Goal: Task Accomplishment & Management: Manage account settings

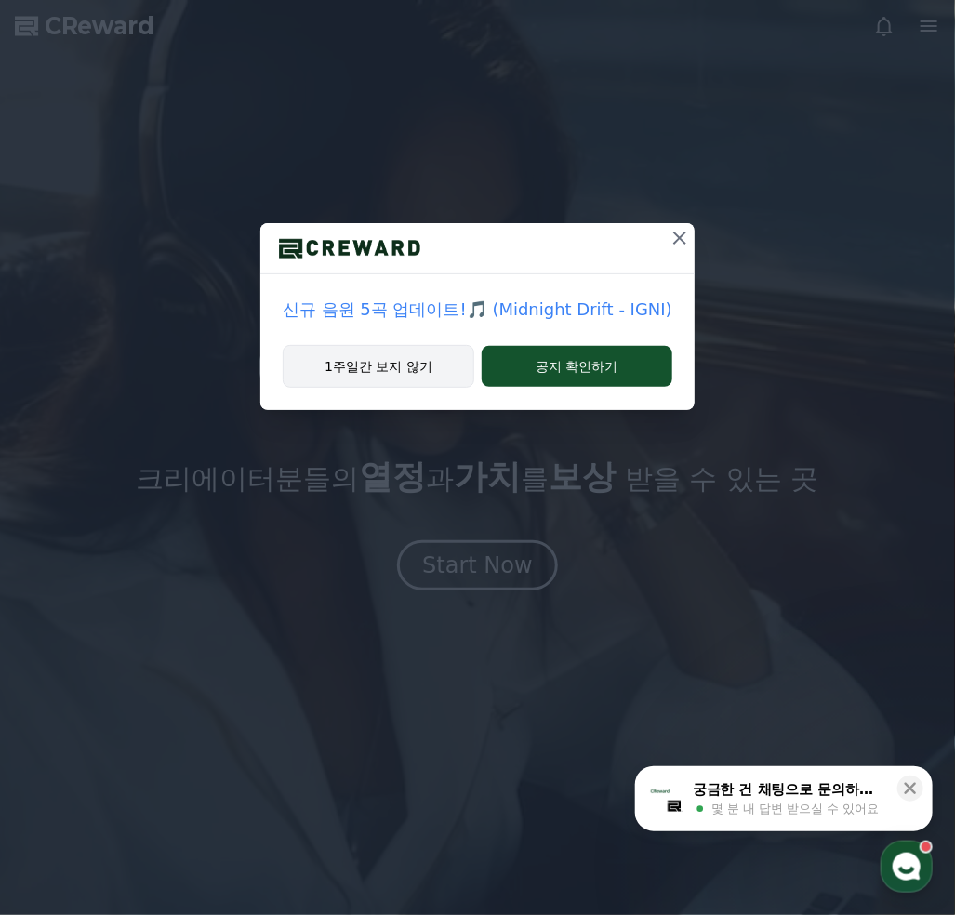
click at [391, 364] on button "1주일간 보지 않기" at bounding box center [379, 366] width 192 height 43
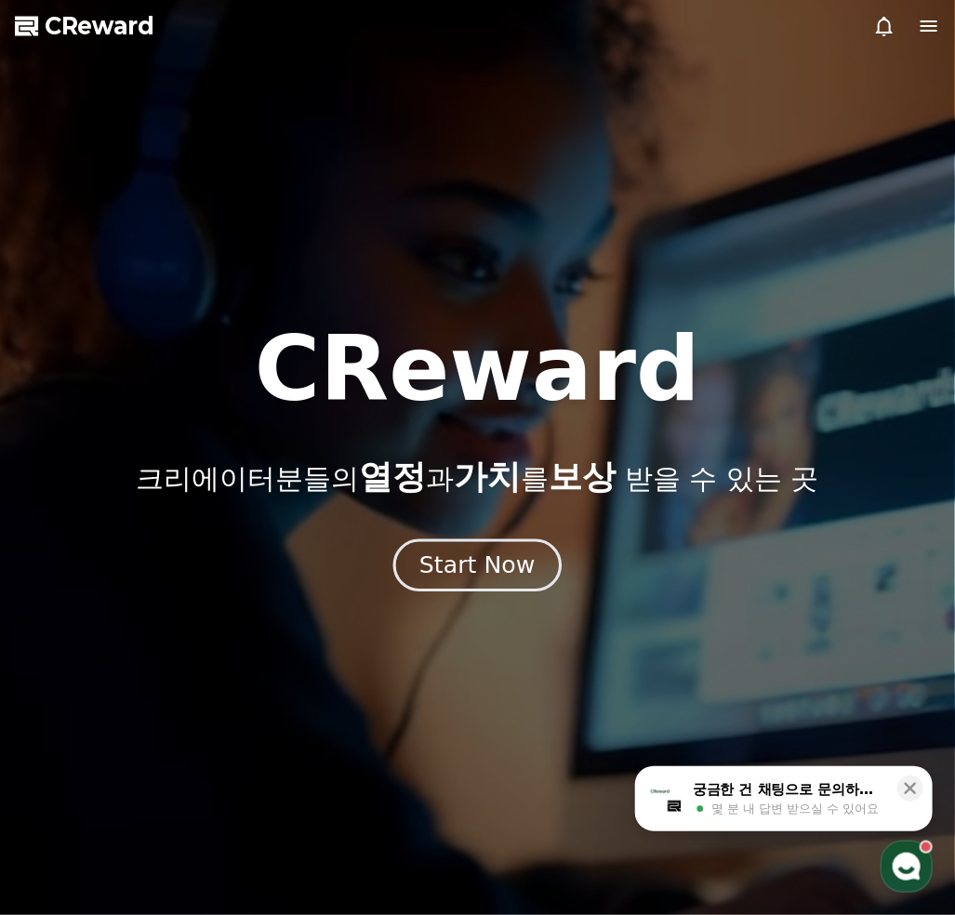
click at [483, 551] on div "Start Now" at bounding box center [476, 566] width 115 height 32
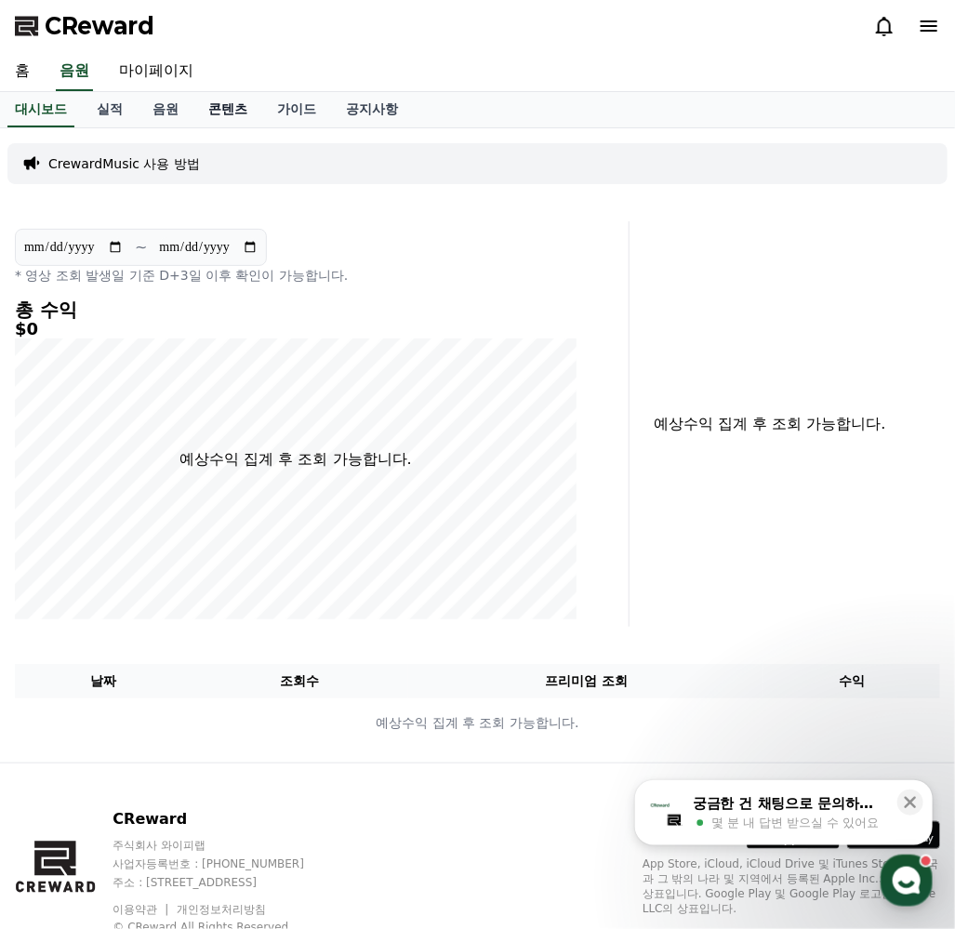
click at [201, 107] on link "콘텐츠" at bounding box center [227, 109] width 69 height 35
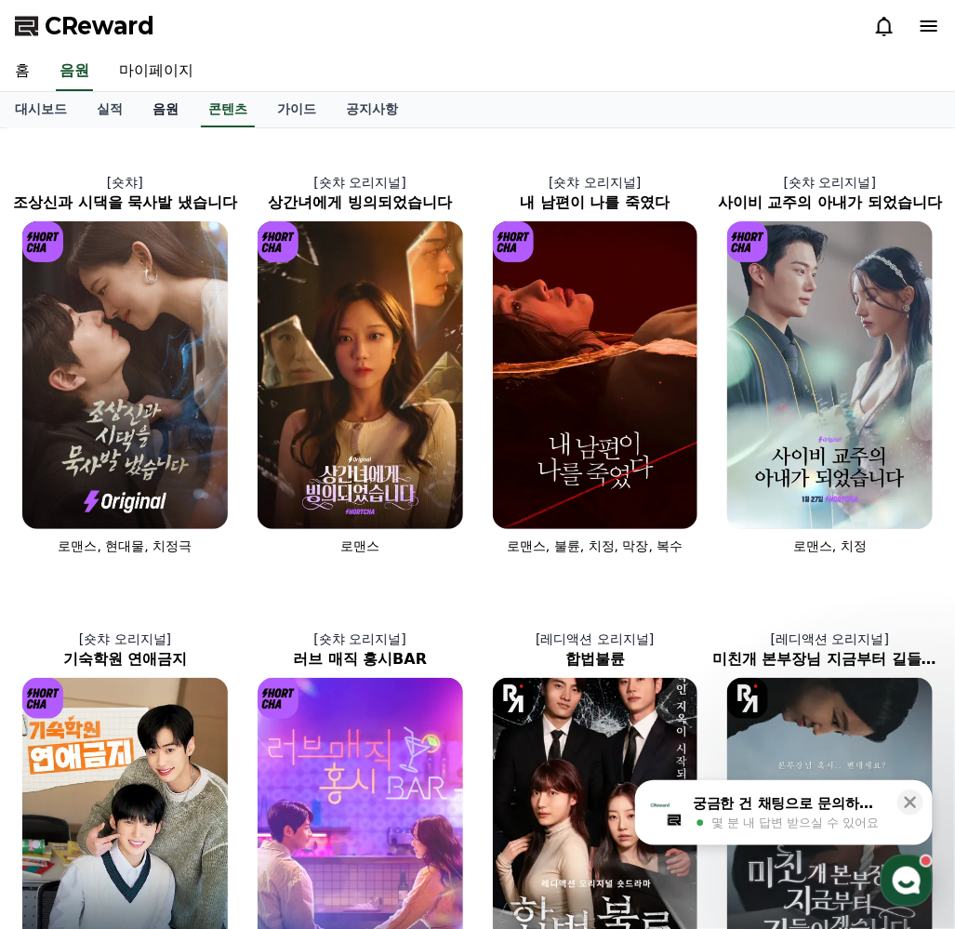
click at [150, 113] on link "음원" at bounding box center [166, 109] width 56 height 35
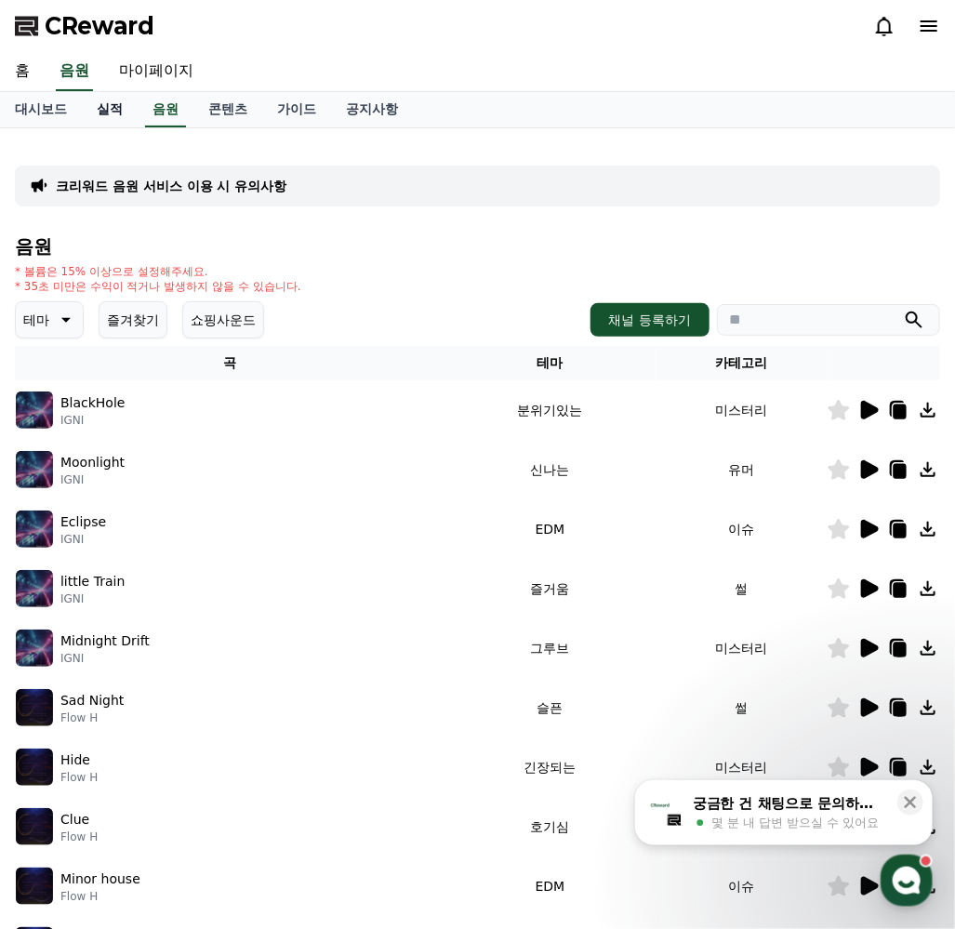
click at [103, 113] on link "실적" at bounding box center [110, 109] width 56 height 35
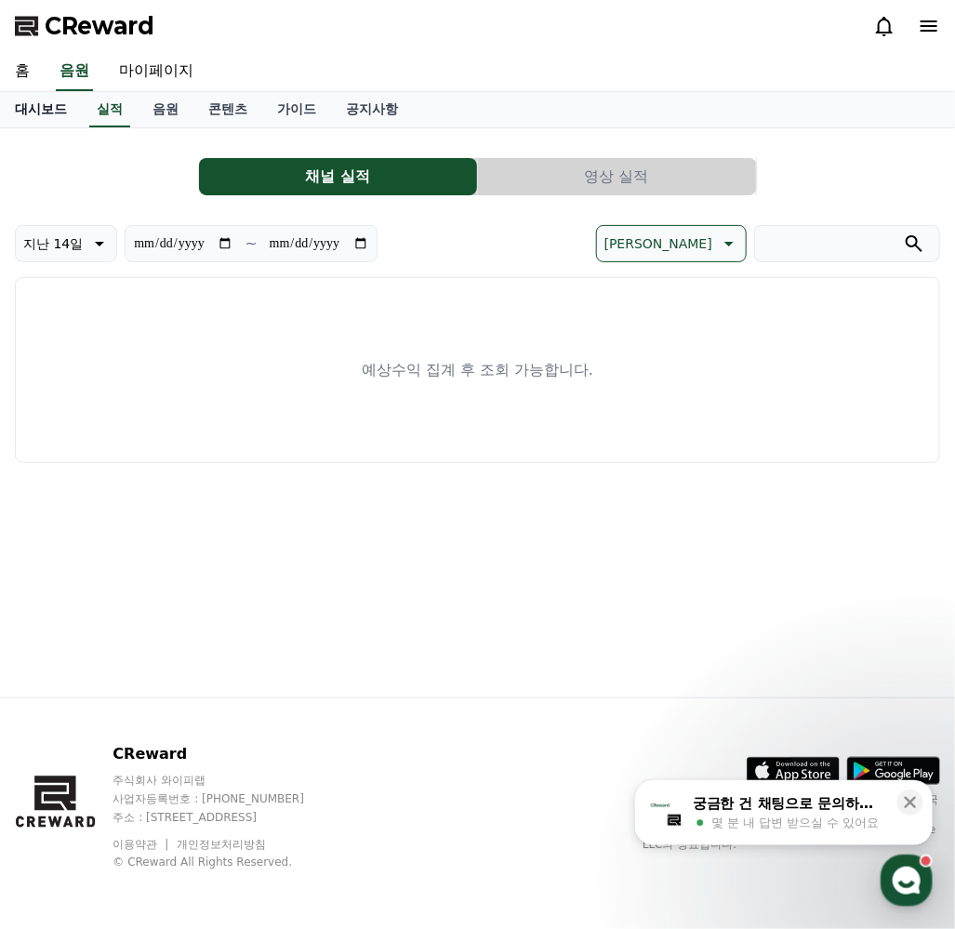
click at [50, 112] on link "대시보드" at bounding box center [41, 109] width 82 height 35
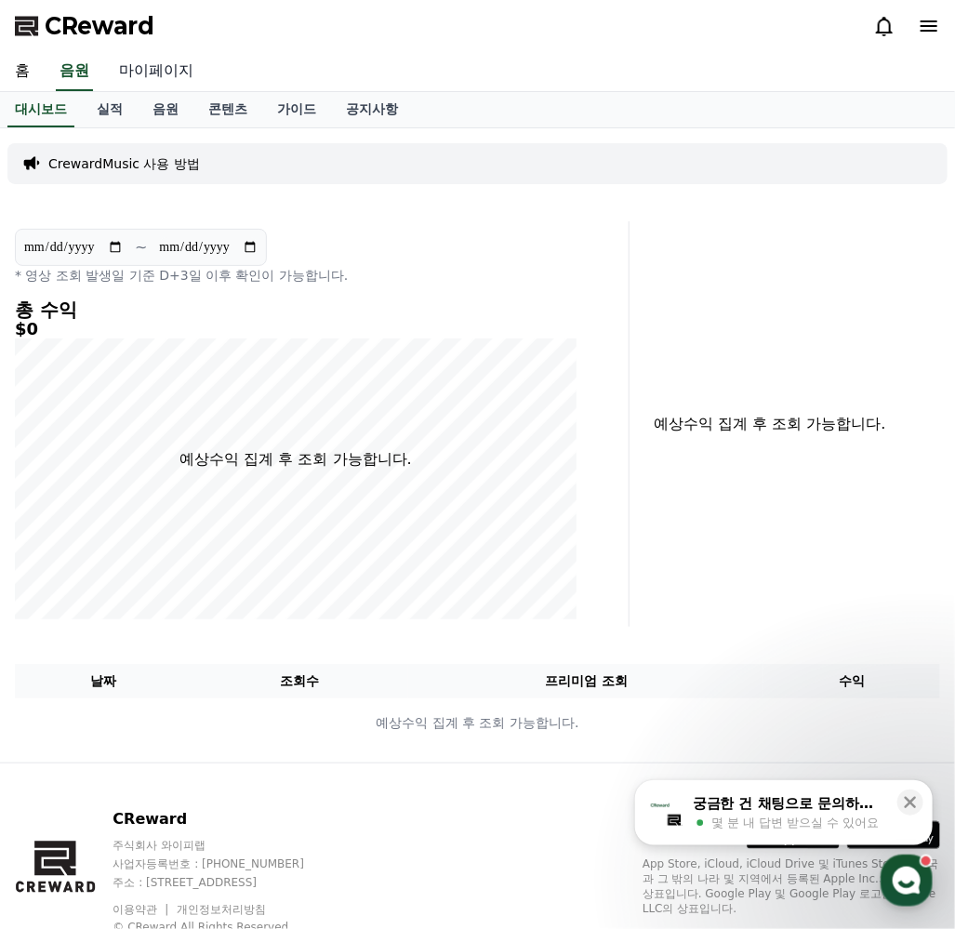
click at [187, 62] on link "마이페이지" at bounding box center [156, 71] width 104 height 39
select select "**********"
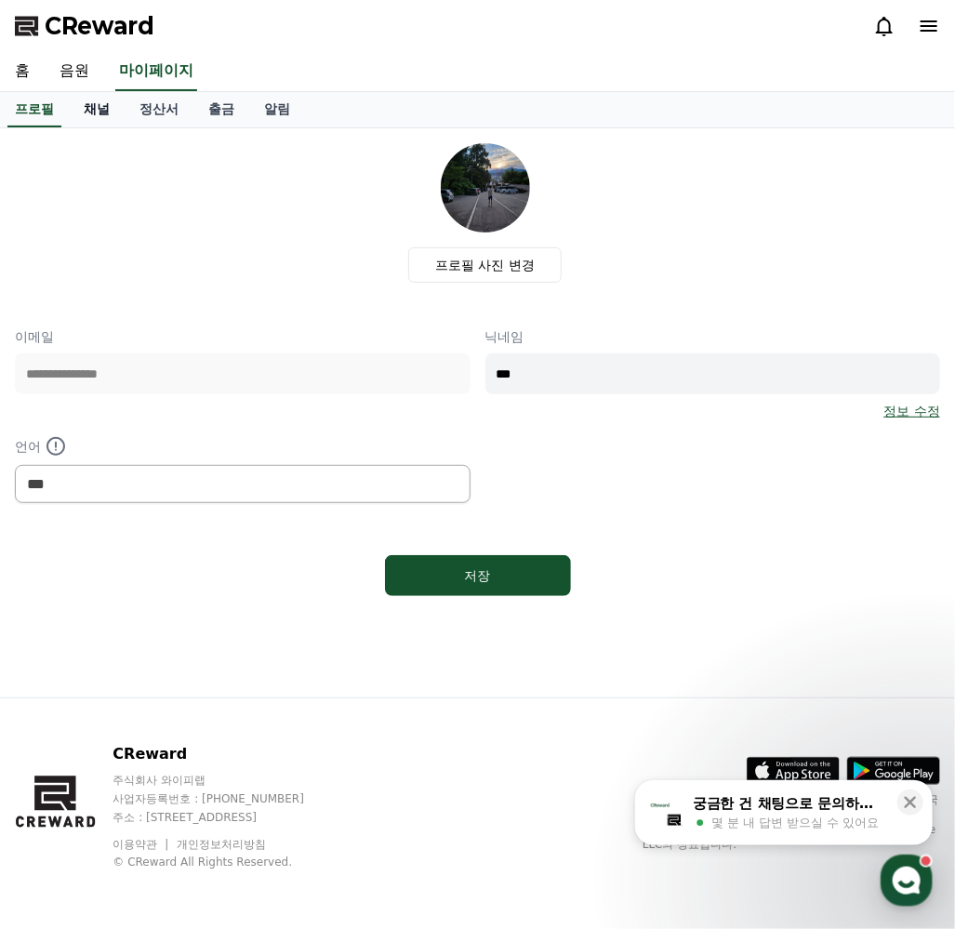
click at [93, 107] on link "채널" at bounding box center [97, 109] width 56 height 35
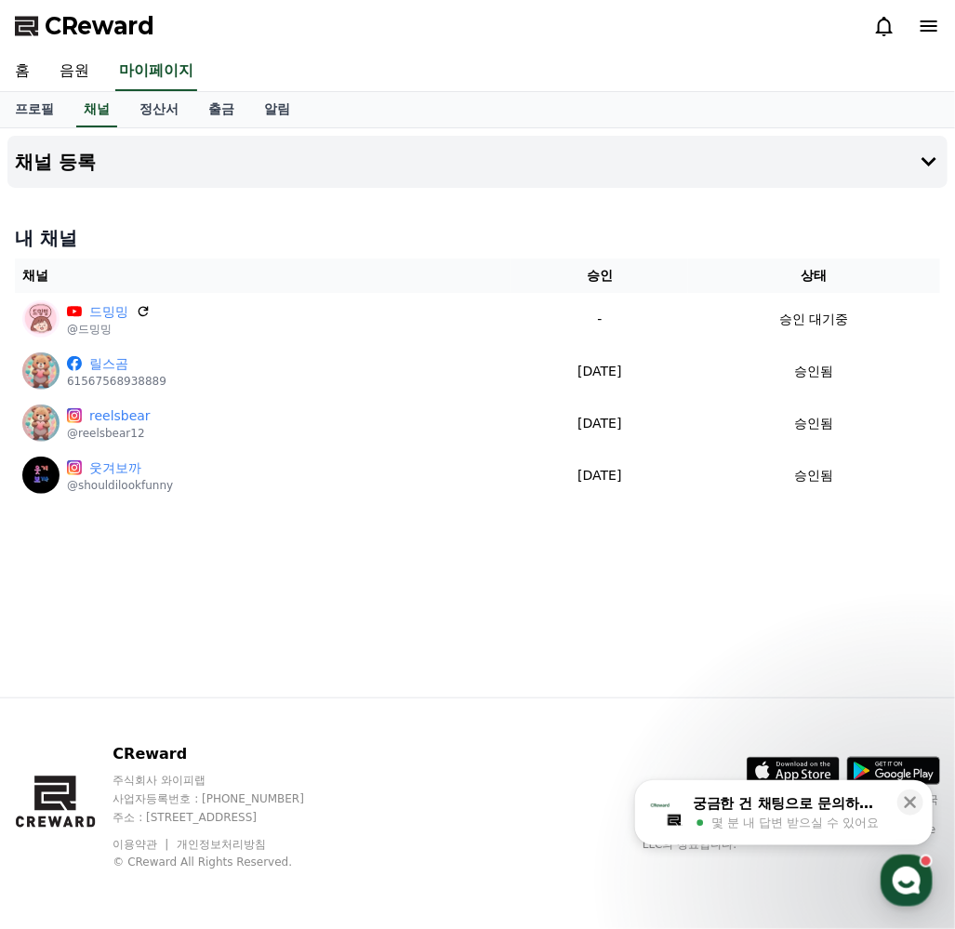
drag, startPoint x: 488, startPoint y: 242, endPoint x: 523, endPoint y: 232, distance: 36.8
click at [748, 218] on div "내 채널 채널 승인 상태 드밍밍 @드밍밍 - 승인 대기중 릴스곰 61567568938889 [DATE] 09-17 승인됨 reelsbear @…" at bounding box center [477, 363] width 940 height 291
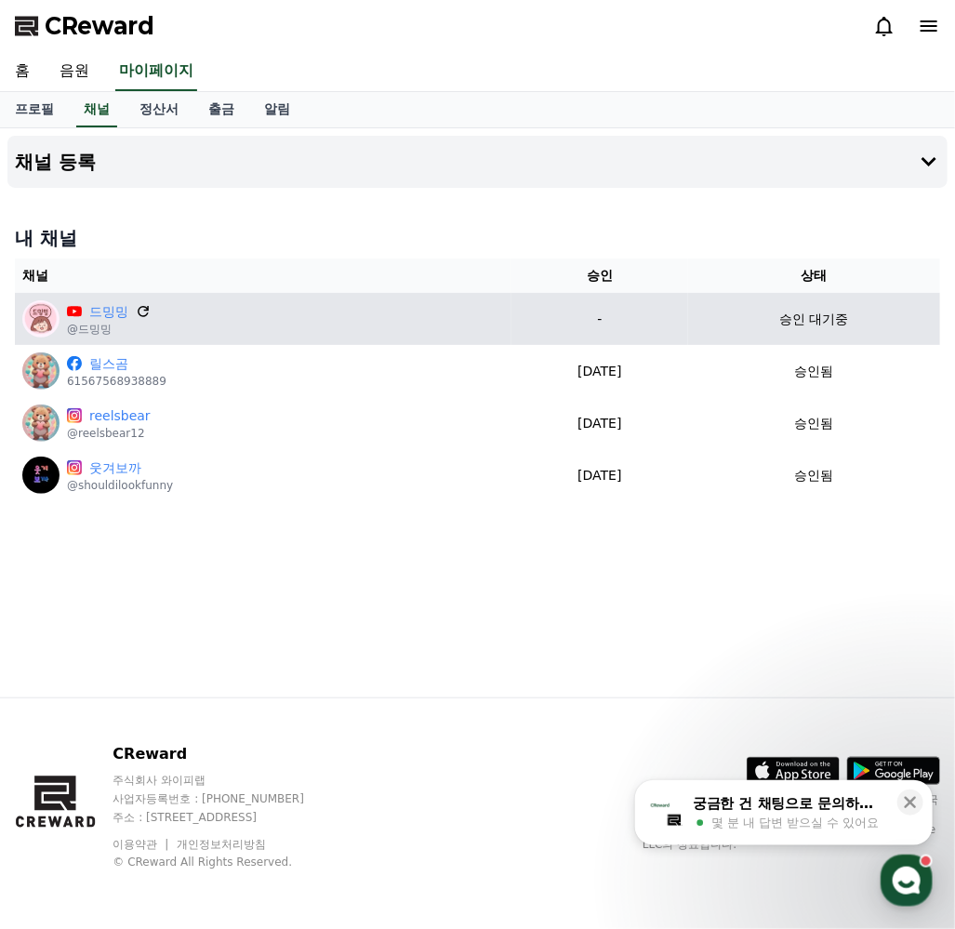
click at [143, 307] on icon at bounding box center [143, 311] width 17 height 17
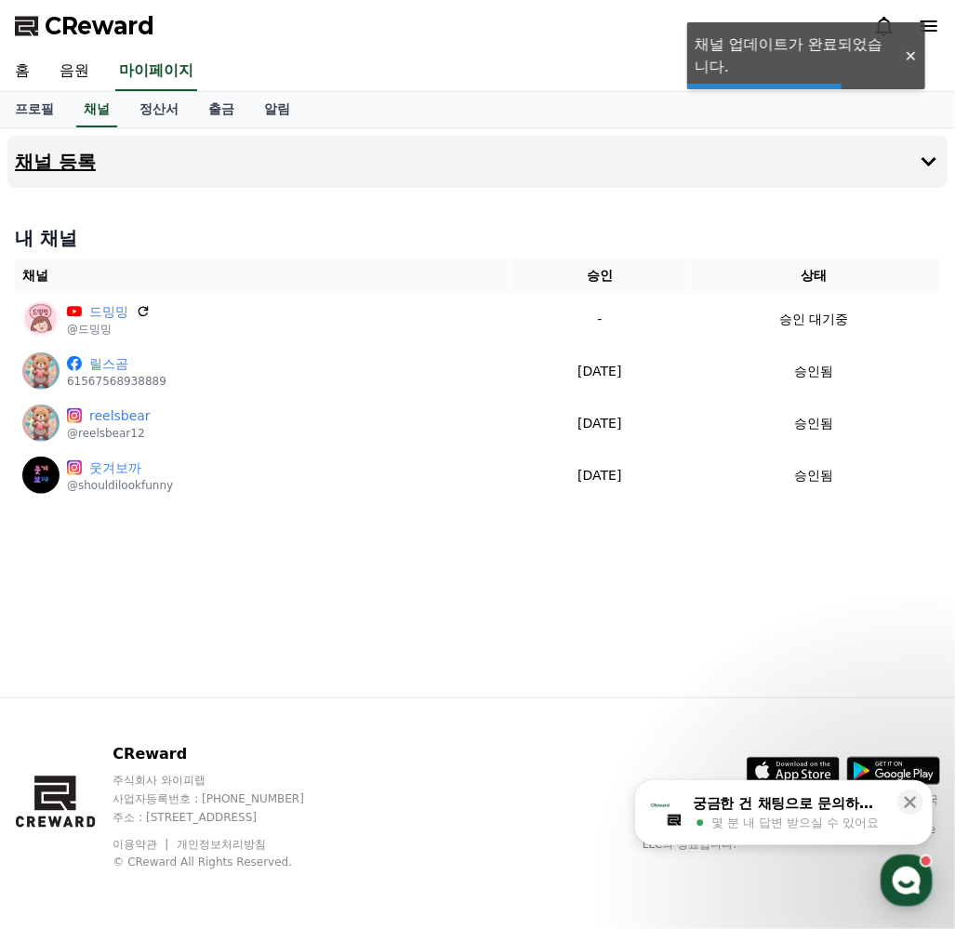
click at [667, 172] on button "채널 등록" at bounding box center [477, 162] width 940 height 52
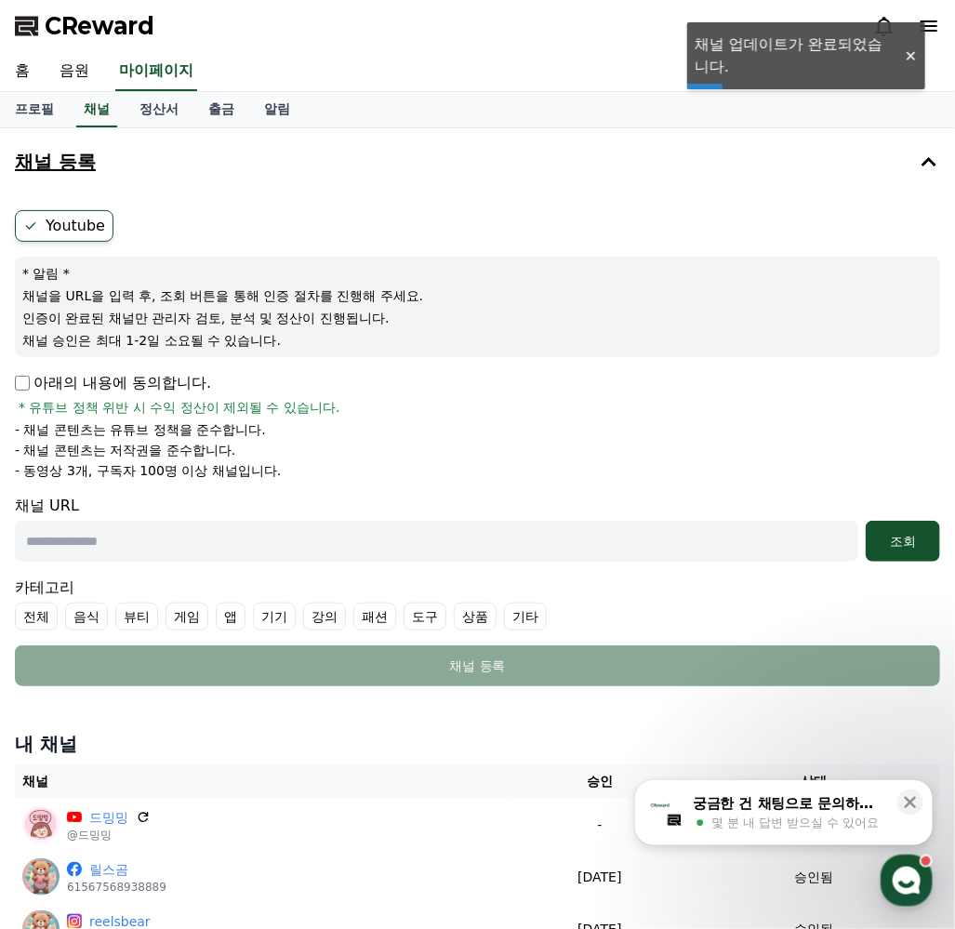
click at [657, 175] on button "채널 등록" at bounding box center [477, 162] width 940 height 52
